Goal: Task Accomplishment & Management: Manage account settings

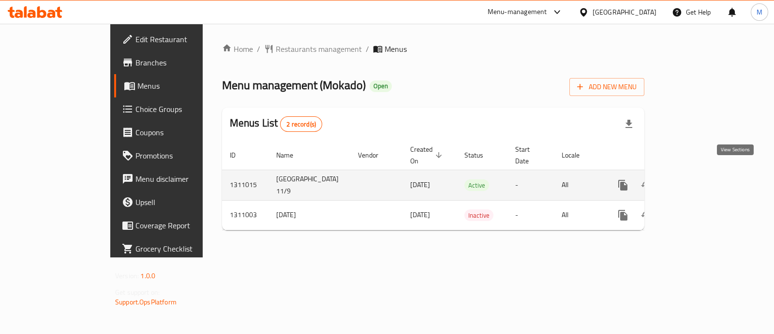
click at [699, 179] on icon "enhanced table" at bounding box center [693, 185] width 12 height 12
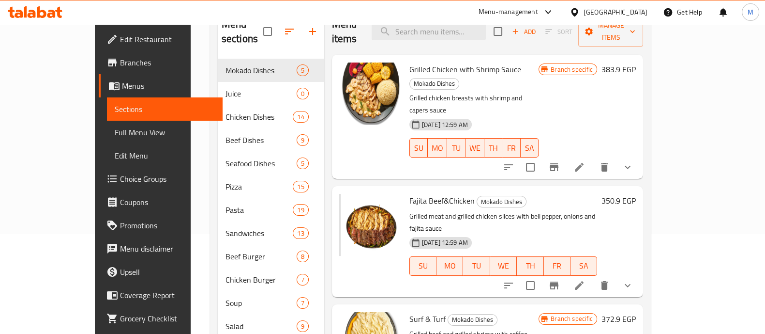
scroll to position [104, 0]
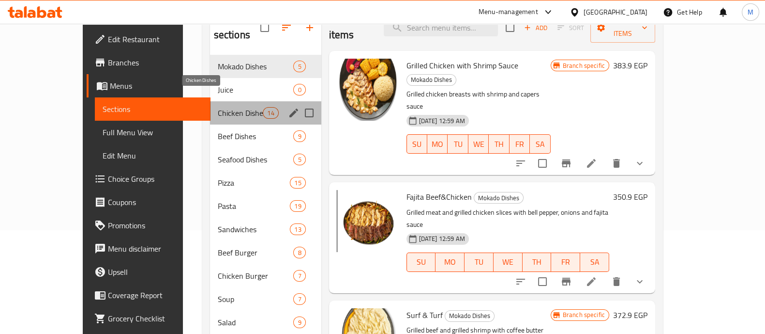
click at [218, 107] on span "Chicken Dishes" at bounding box center [241, 113] width 46 height 12
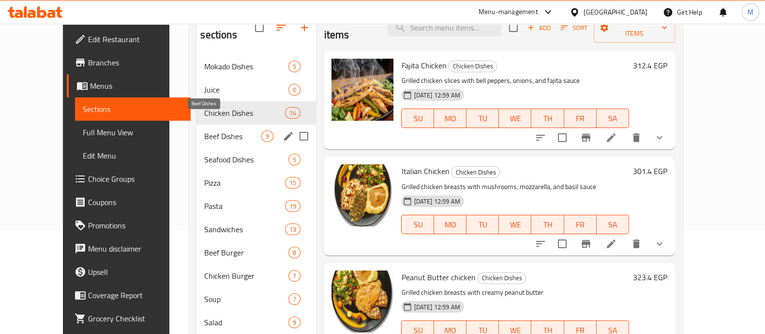
click at [204, 130] on span "Beef Dishes" at bounding box center [232, 136] width 57 height 12
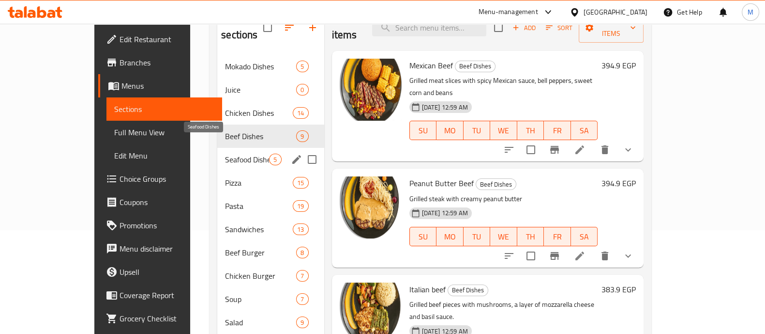
click at [225, 153] on span "Seafood Dishes" at bounding box center [247, 159] width 44 height 12
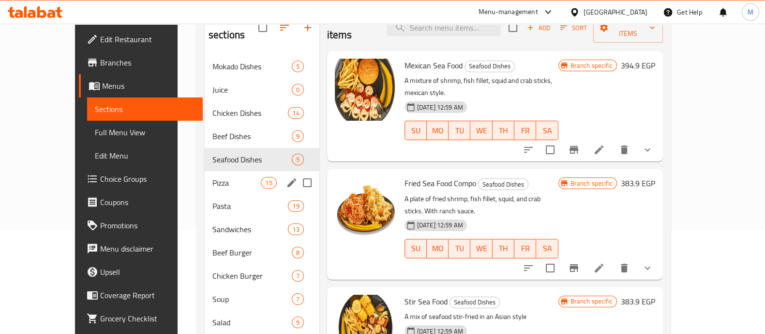
click at [205, 171] on div "Pizza 15" at bounding box center [262, 182] width 115 height 23
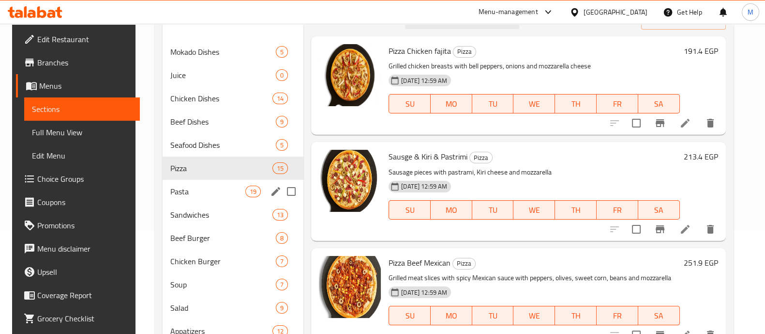
click at [189, 180] on div "Pasta 19" at bounding box center [233, 191] width 141 height 23
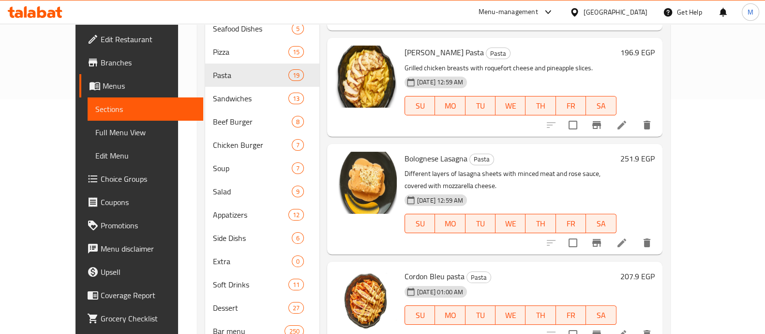
scroll to position [259, 0]
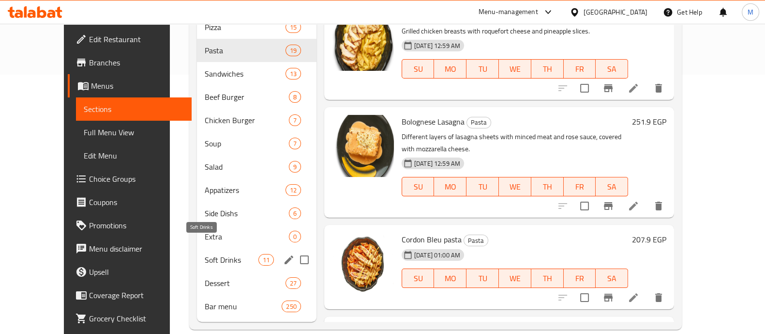
click at [205, 254] on span "Soft Drinks" at bounding box center [231, 260] width 53 height 12
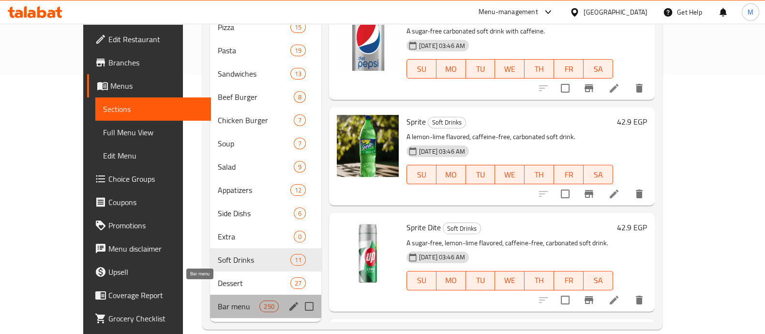
click at [218, 300] on span "Bar menu" at bounding box center [239, 306] width 42 height 12
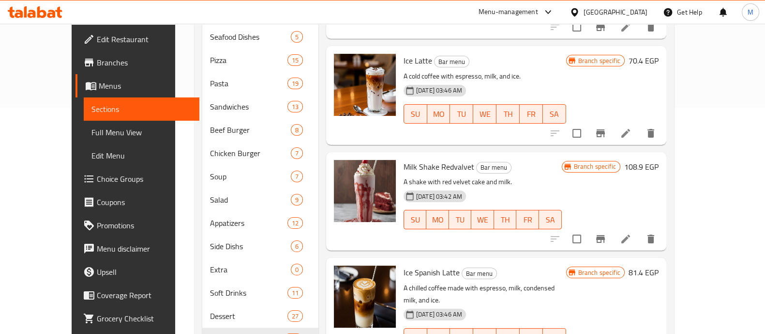
scroll to position [264, 0]
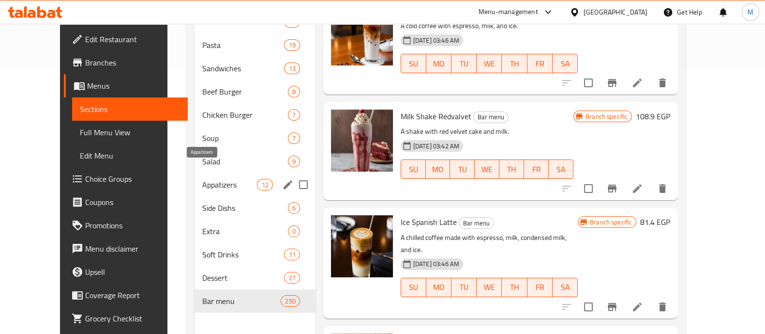
click at [211, 179] on span "Appatizers" at bounding box center [229, 185] width 55 height 12
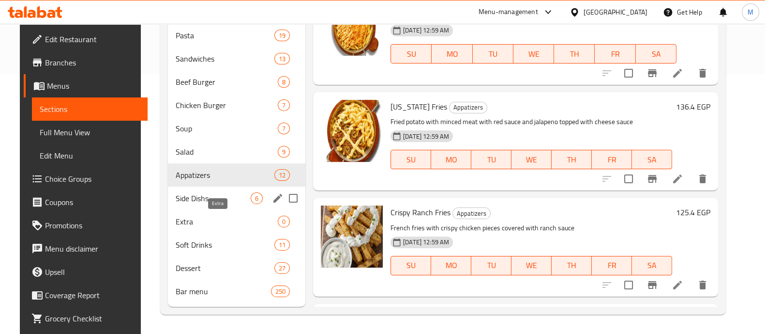
scroll to position [259, 0]
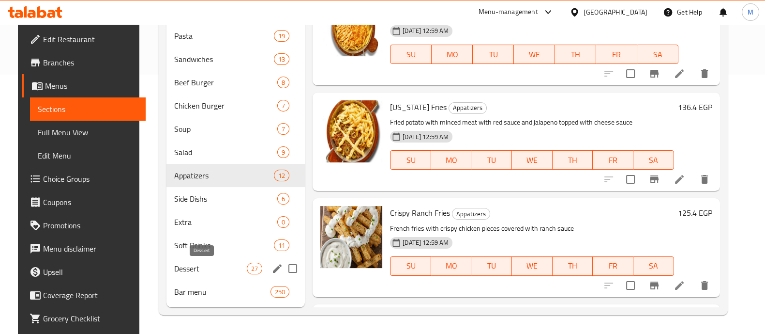
click at [189, 265] on span "Dessert" at bounding box center [210, 268] width 73 height 12
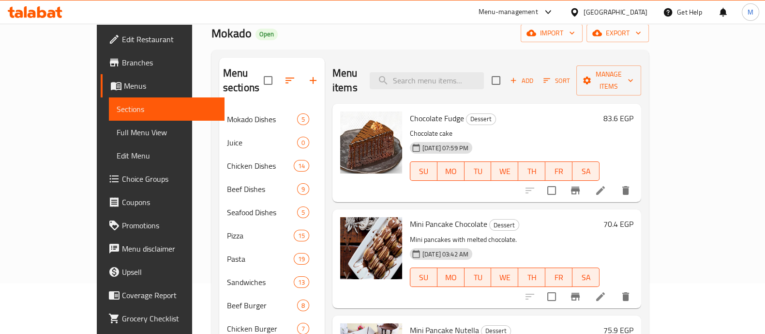
scroll to position [65, 0]
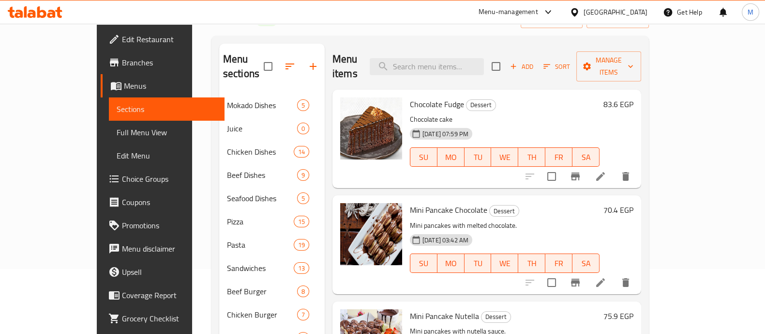
click at [101, 29] on link "Edit Restaurant" at bounding box center [163, 39] width 124 height 23
